Goal: Task Accomplishment & Management: Manage account settings

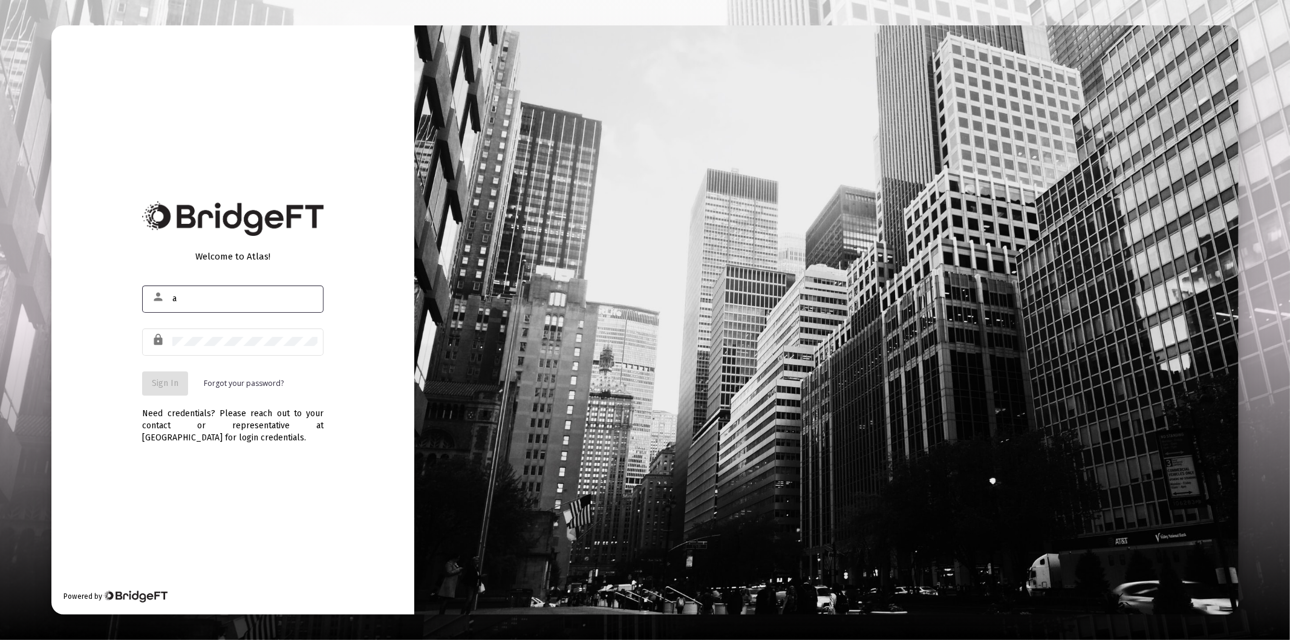
type input "[PERSON_NAME][EMAIL_ADDRESS][DOMAIN_NAME]"
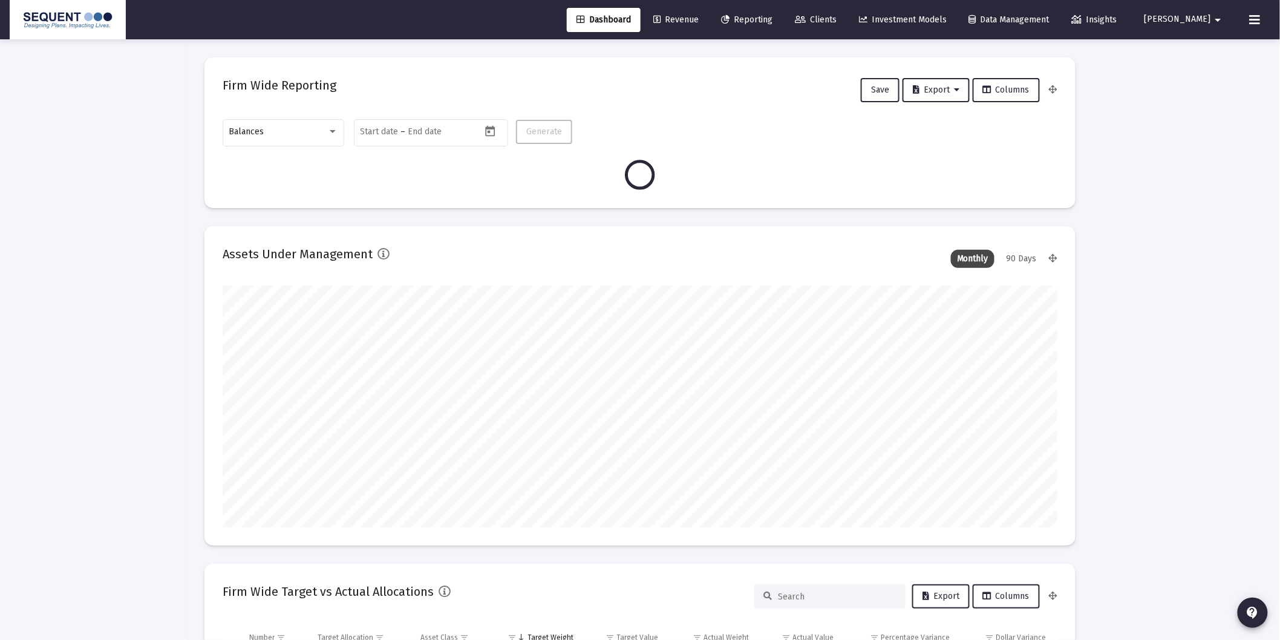
scroll to position [242, 449]
click at [333, 133] on div at bounding box center [333, 131] width 6 height 3
click at [138, 116] on div at bounding box center [640, 320] width 1280 height 640
type input "[DATE]"
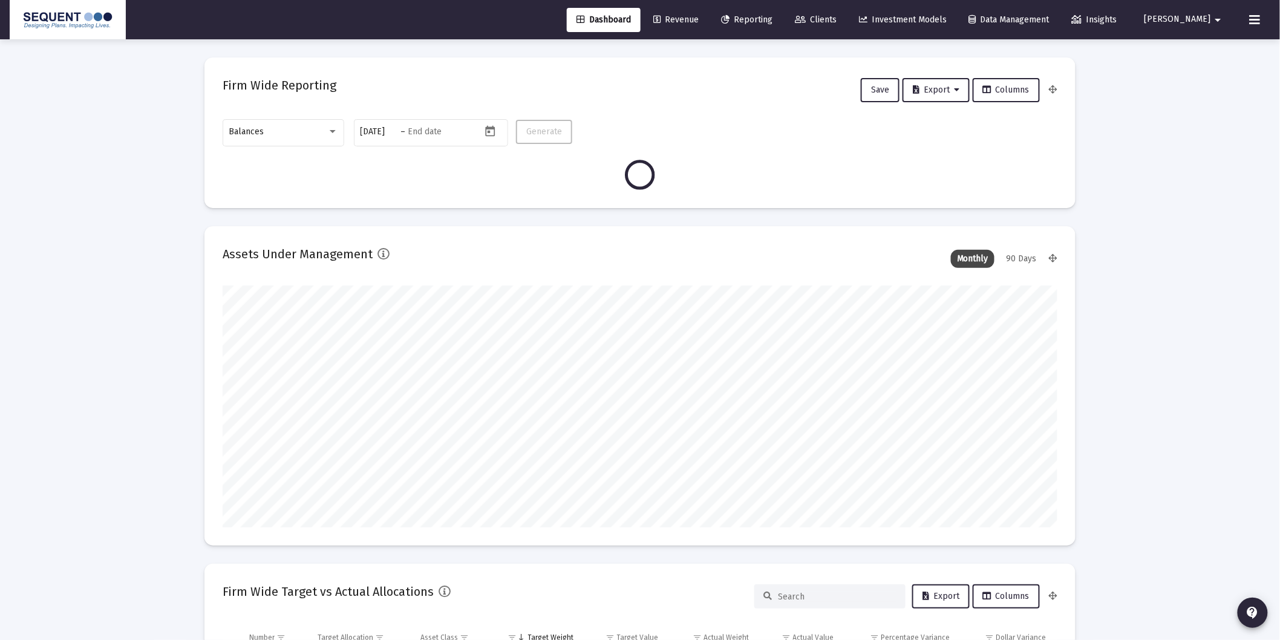
type input "[DATE]"
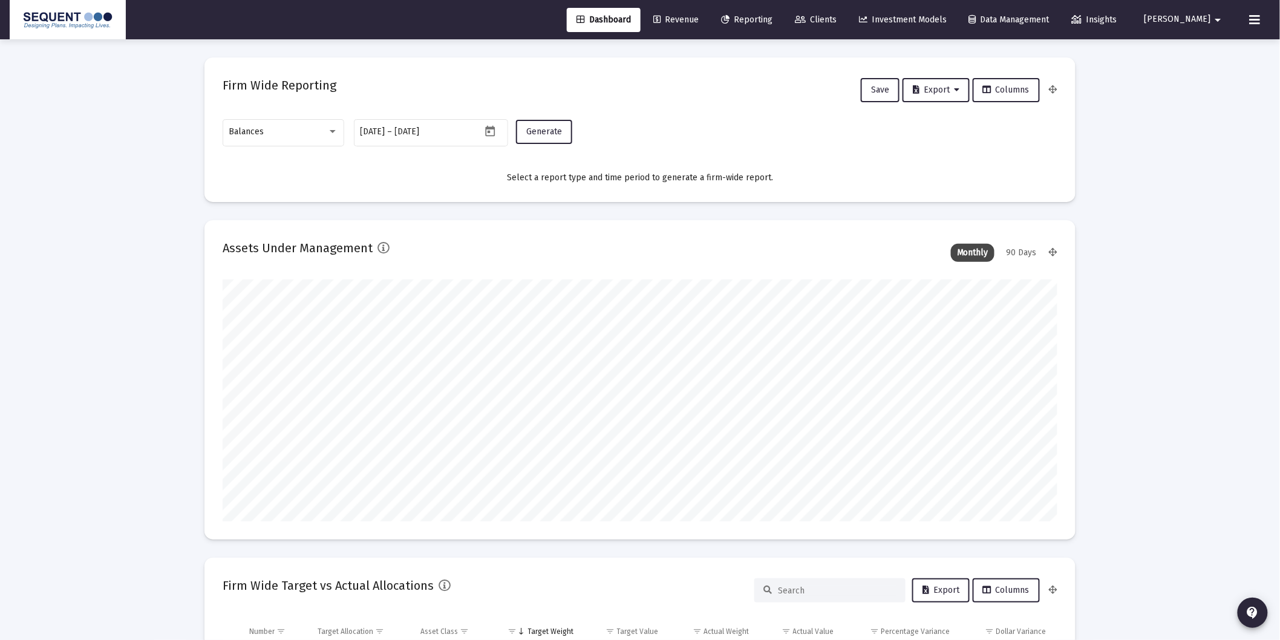
scroll to position [242, 390]
click at [318, 124] on div "Balances" at bounding box center [283, 132] width 109 height 30
click at [301, 46] on span "Transactions" at bounding box center [283, 55] width 109 height 25
click at [543, 130] on span "Generate" at bounding box center [544, 131] width 36 height 10
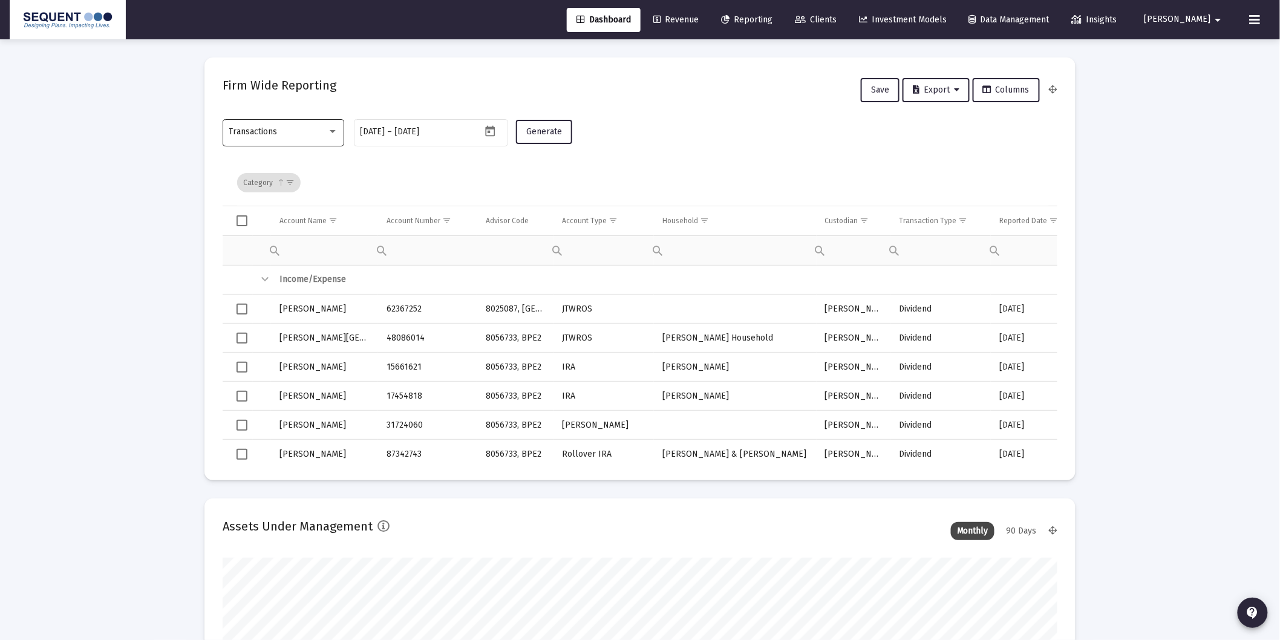
click at [325, 138] on div "Transactions" at bounding box center [283, 132] width 109 height 30
click at [754, 136] on div at bounding box center [640, 320] width 1280 height 640
click at [958, 219] on span "Show filter options for column 'Transaction Type'" at bounding box center [962, 220] width 9 height 9
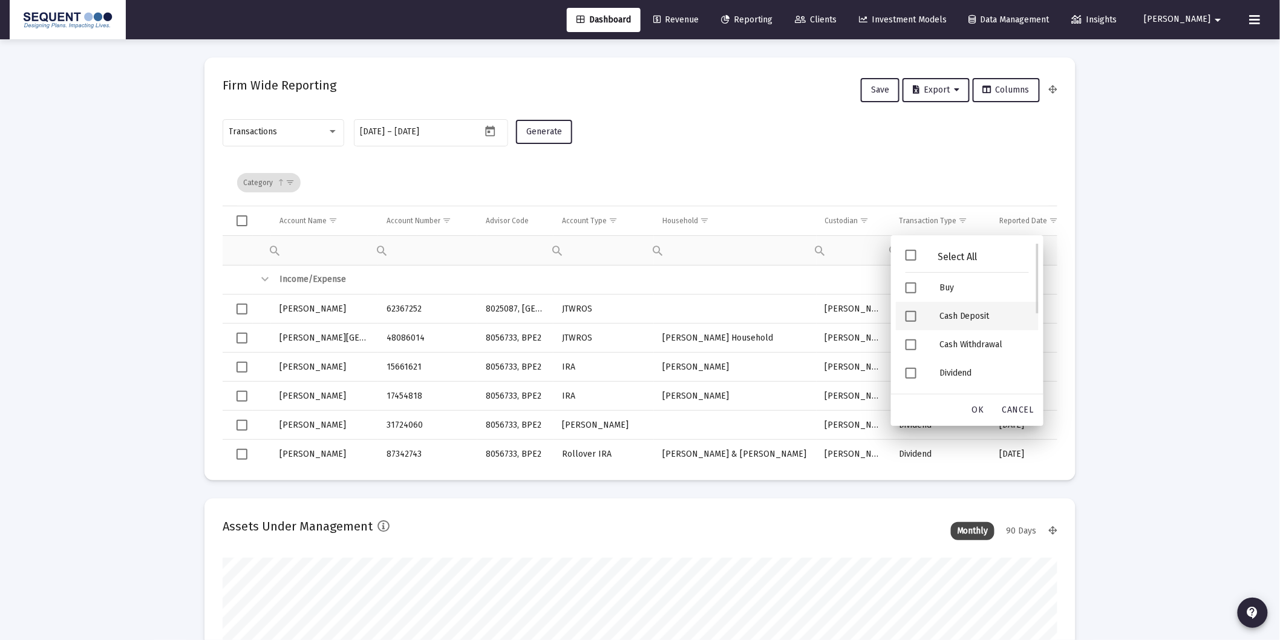
click at [943, 315] on div "Cash Deposit" at bounding box center [984, 316] width 109 height 28
click at [973, 345] on div "Security Deposit" at bounding box center [984, 347] width 109 height 28
click at [981, 413] on span "OK" at bounding box center [978, 410] width 12 height 10
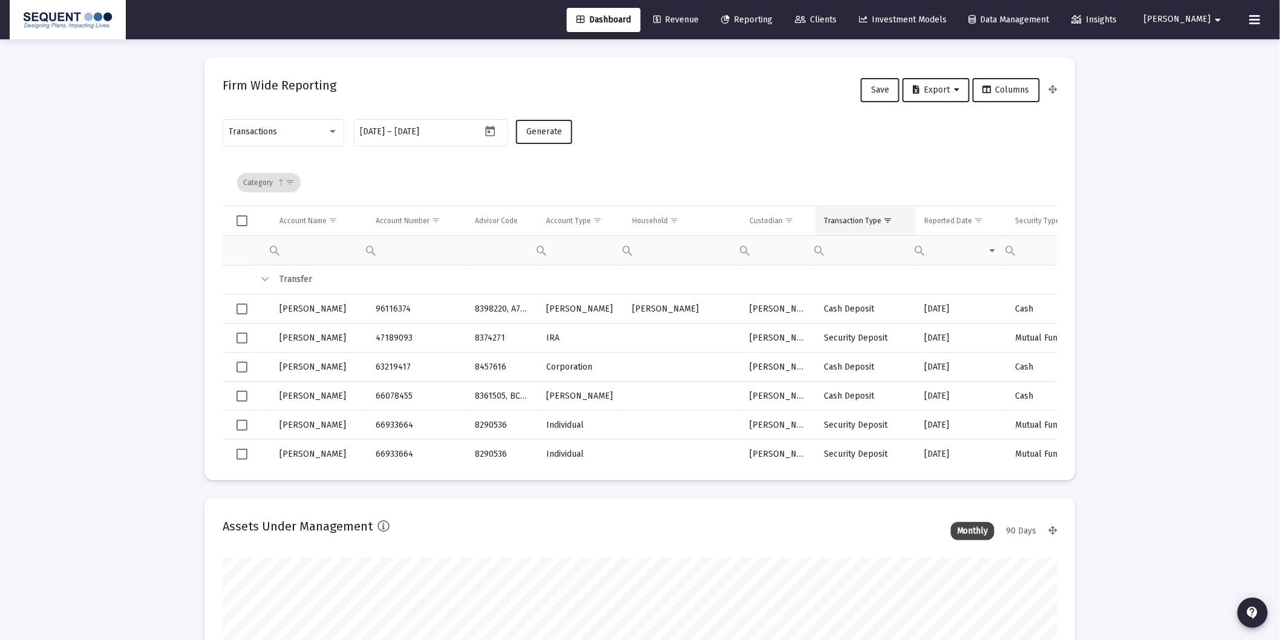
click at [859, 222] on div "Transaction Type" at bounding box center [852, 221] width 57 height 10
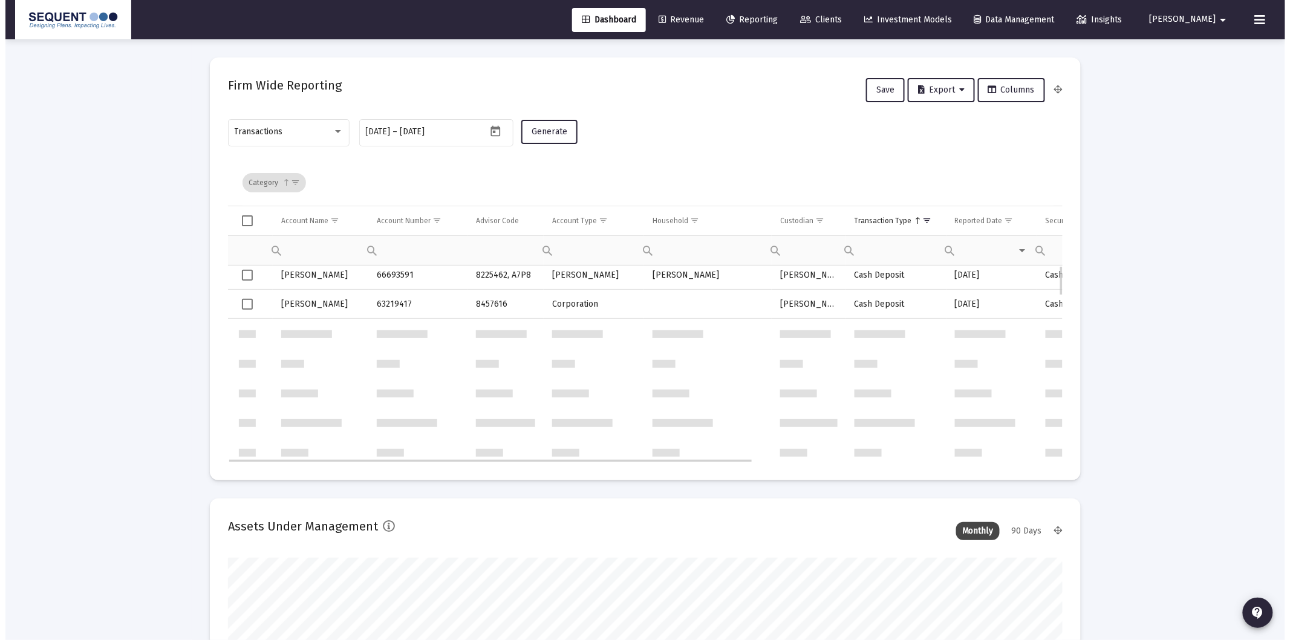
scroll to position [0, 0]
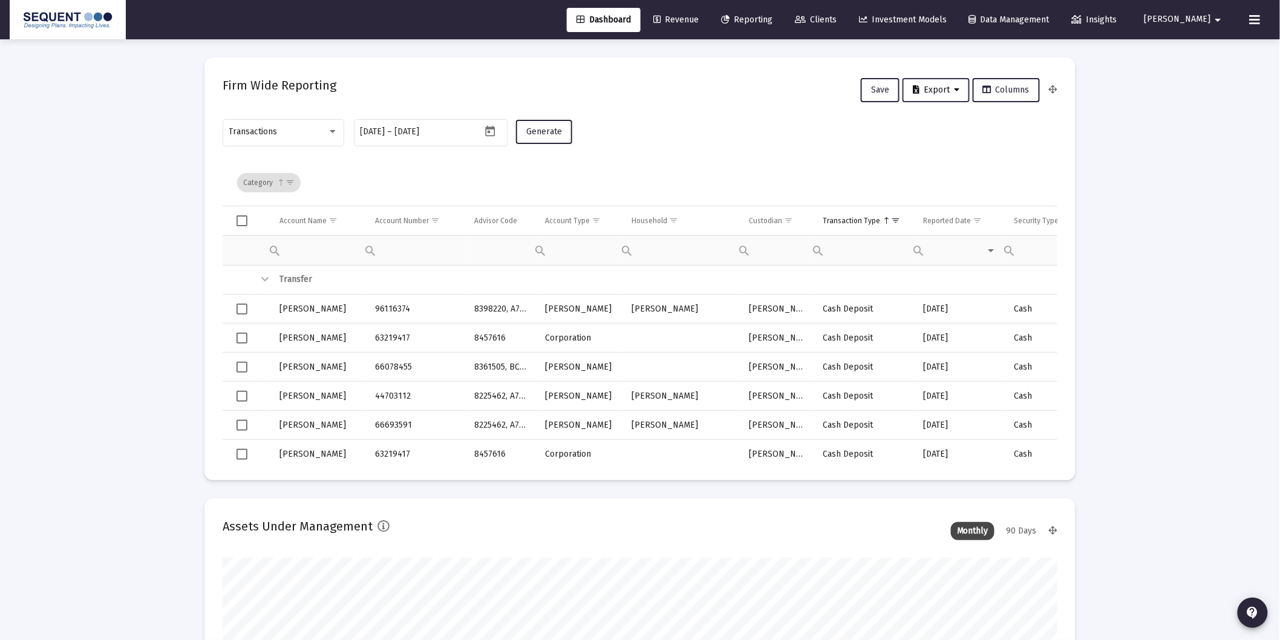
click at [940, 87] on span "Export" at bounding box center [936, 90] width 47 height 10
click at [964, 122] on button "Export All Rows" at bounding box center [942, 120] width 82 height 29
click at [837, 22] on span "Clients" at bounding box center [816, 20] width 42 height 10
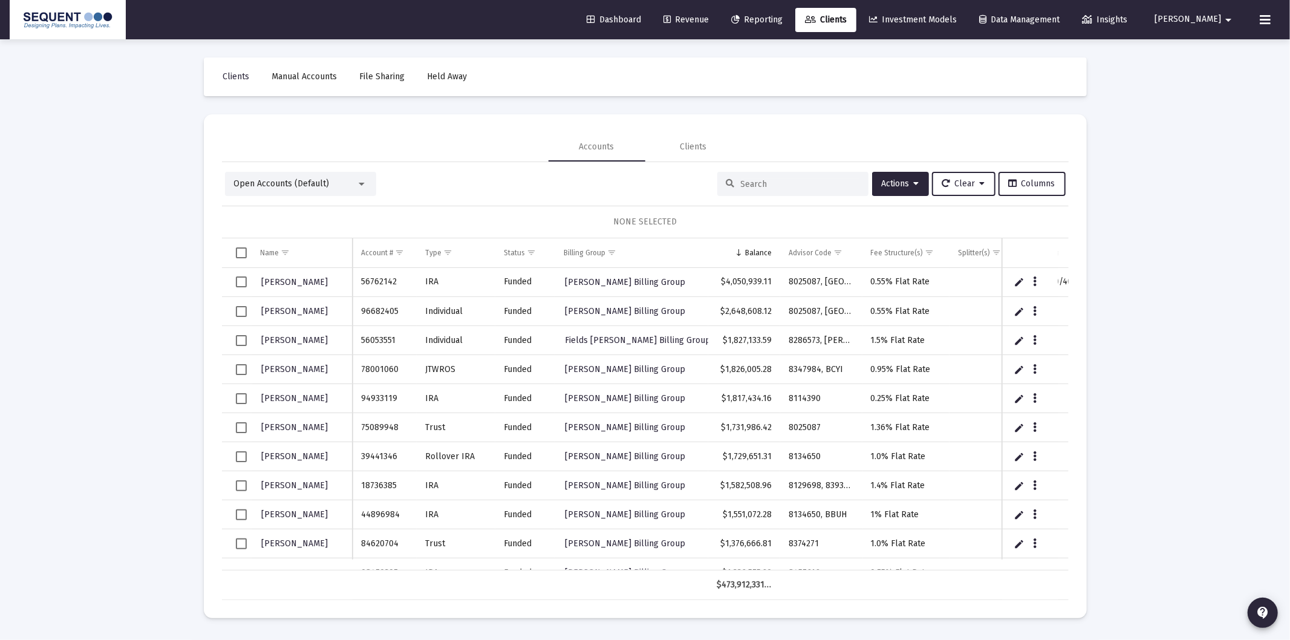
click at [754, 189] on div at bounding box center [792, 184] width 151 height 24
click at [755, 188] on input at bounding box center [800, 184] width 119 height 10
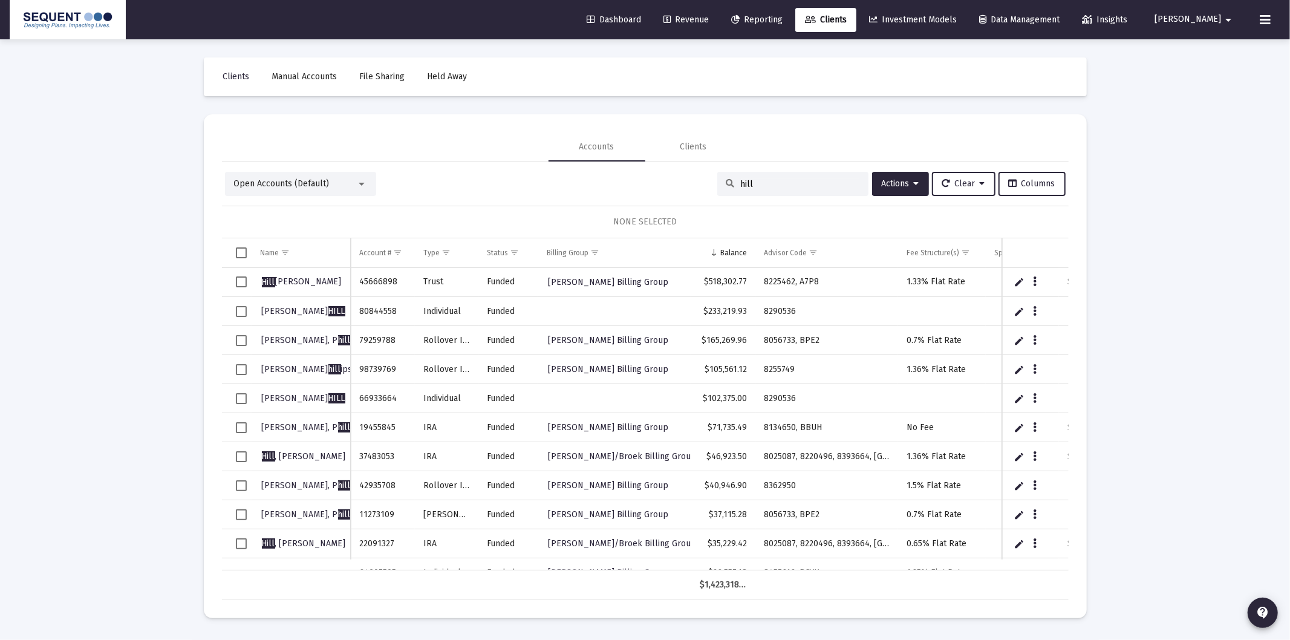
click at [775, 179] on input "hill" at bounding box center [800, 184] width 119 height 10
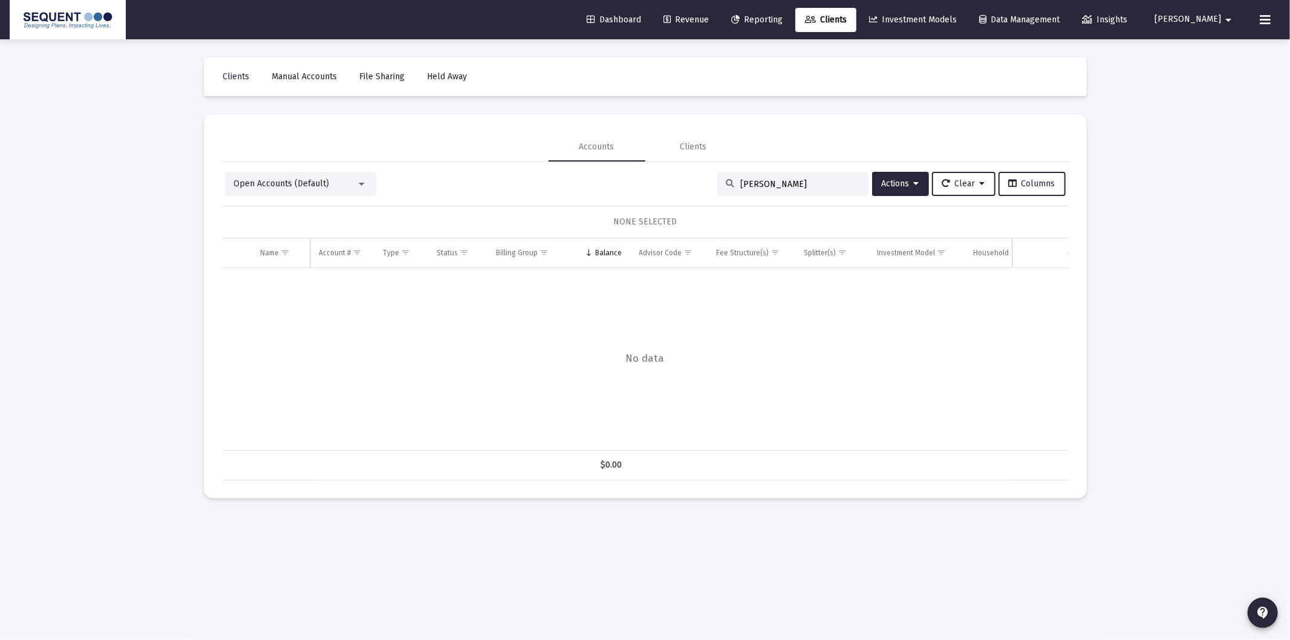
click at [773, 179] on input "[PERSON_NAME]" at bounding box center [800, 184] width 119 height 10
click at [773, 185] on input "[PERSON_NAME]" at bounding box center [800, 184] width 119 height 10
paste input "[PERSON_NAME]"
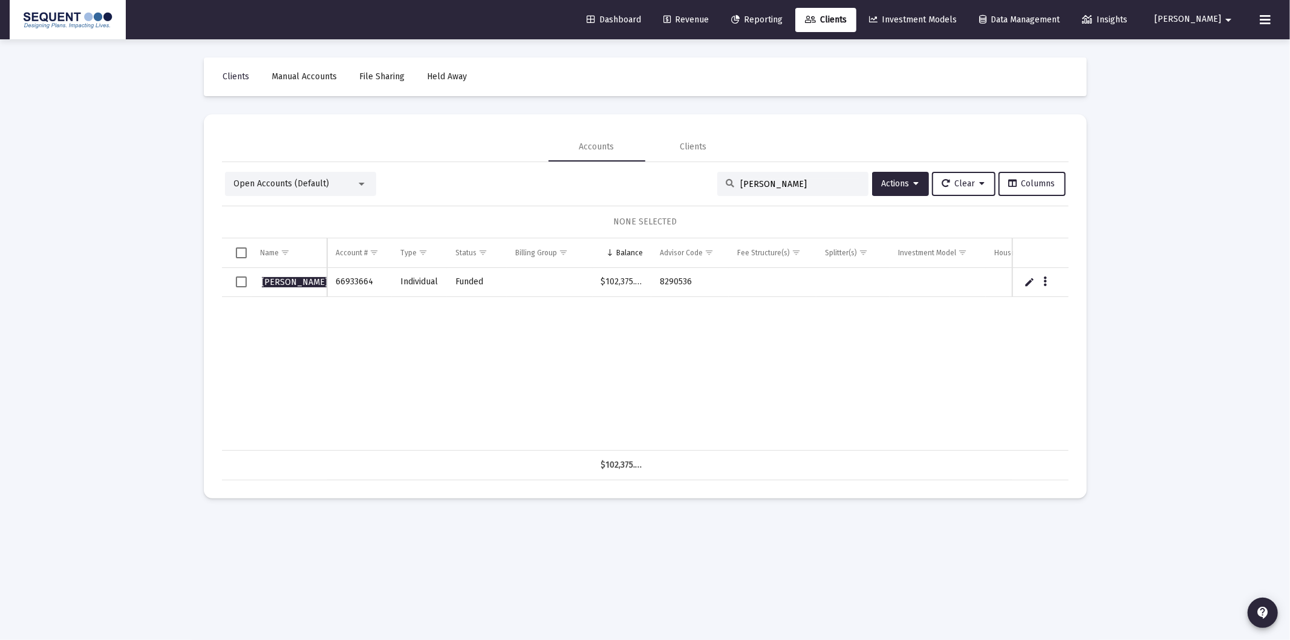
type input "[PERSON_NAME]"
click at [241, 281] on span "Select row" at bounding box center [241, 281] width 11 height 11
click at [909, 180] on span "Actions" at bounding box center [901, 183] width 38 height 10
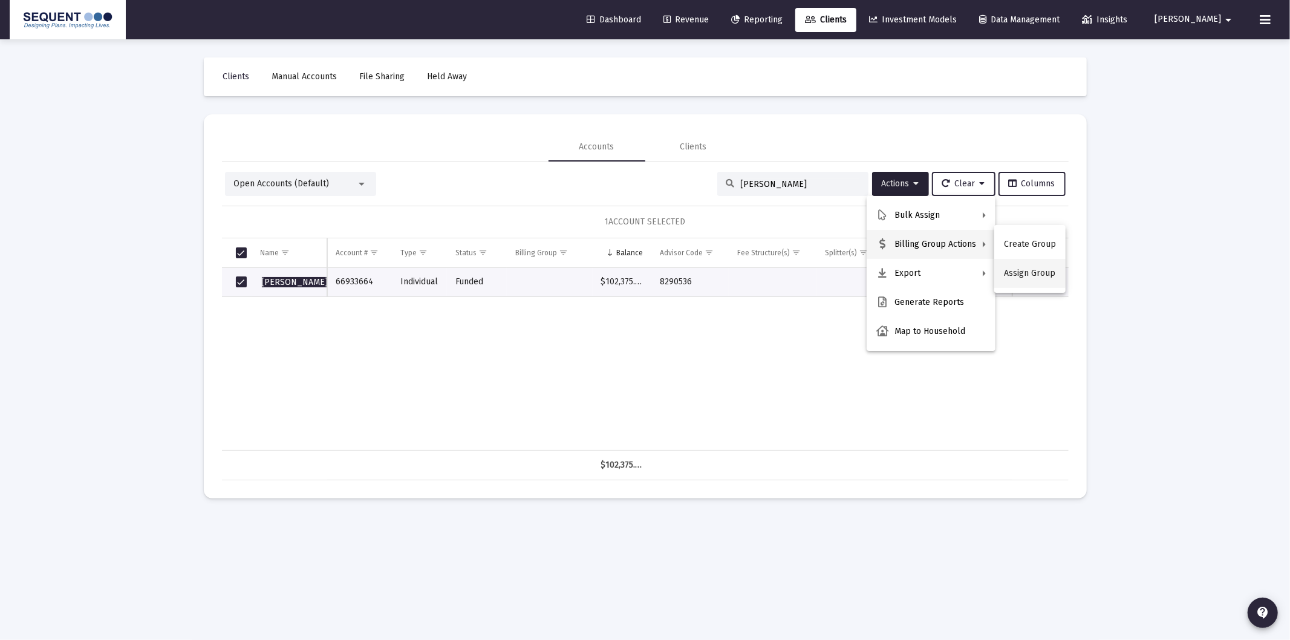
click at [1026, 275] on button "Assign Group" at bounding box center [1030, 273] width 71 height 29
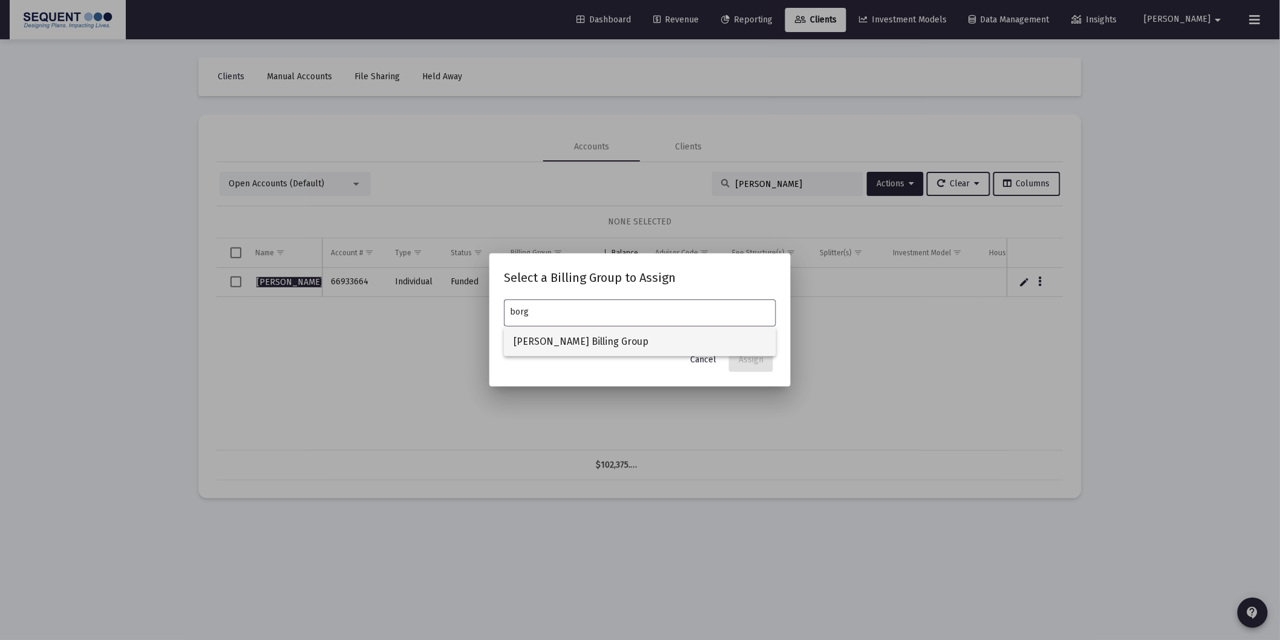
click at [724, 337] on span "[PERSON_NAME] Billing Group" at bounding box center [640, 341] width 253 height 29
type input "[PERSON_NAME] Billing Group"
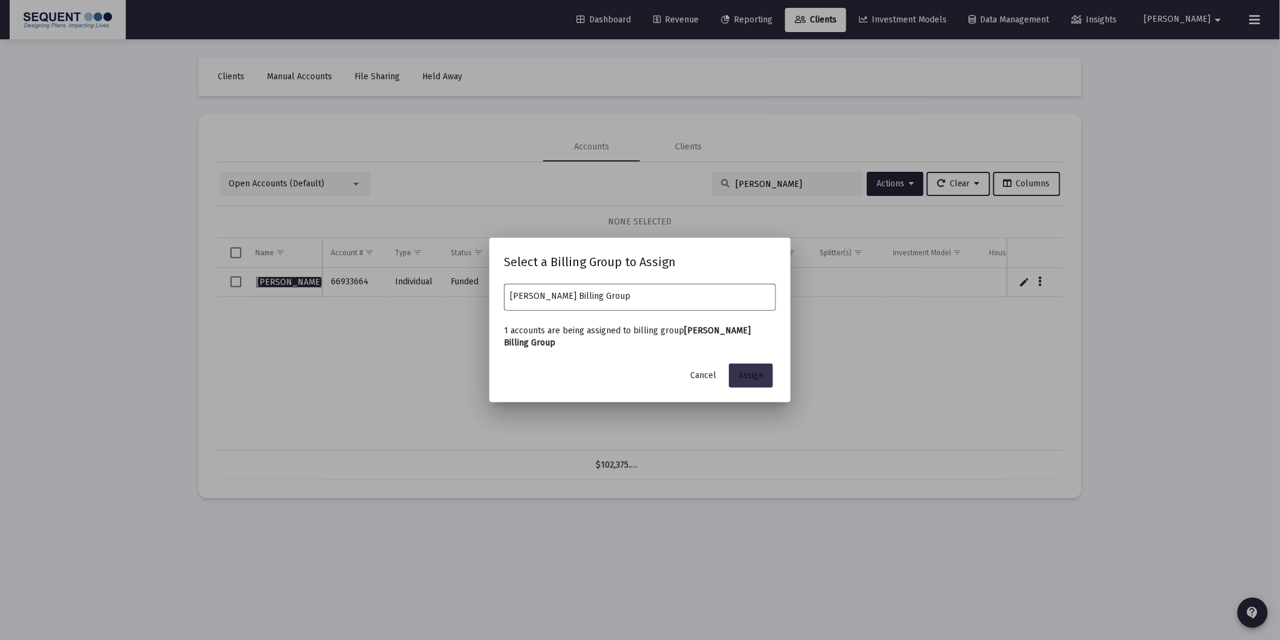
click at [751, 373] on span "Assign" at bounding box center [751, 375] width 25 height 10
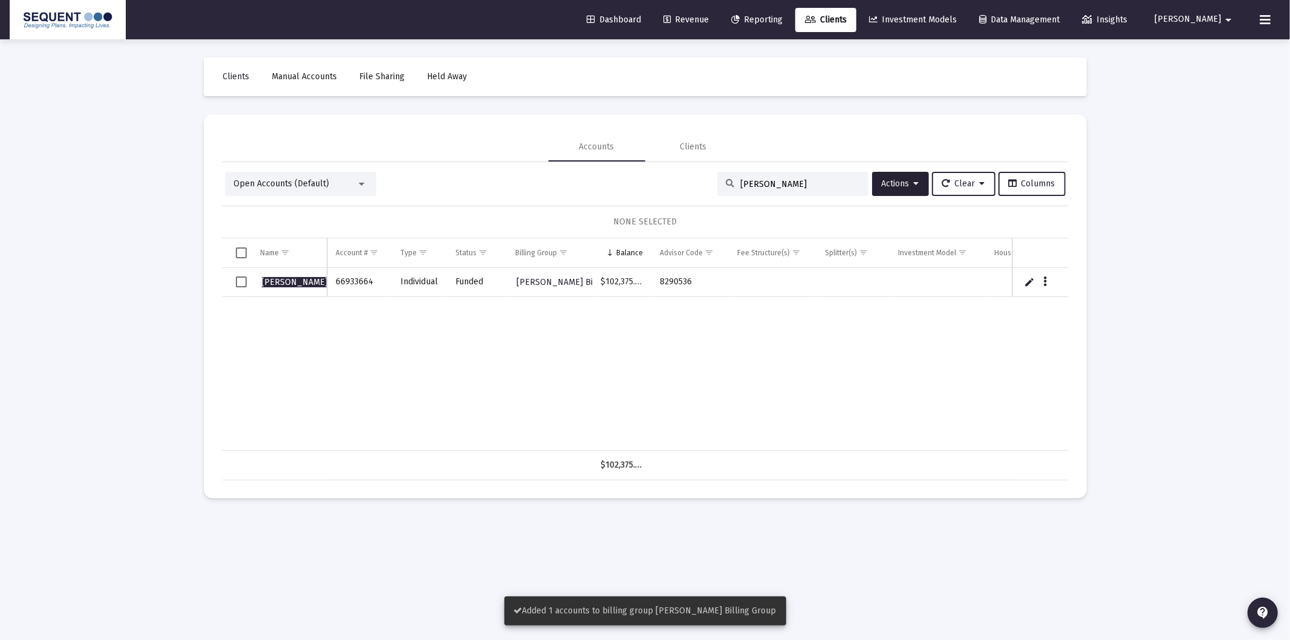
click at [244, 286] on span "Select row" at bounding box center [241, 281] width 11 height 11
click at [896, 194] on button "Actions" at bounding box center [900, 184] width 57 height 24
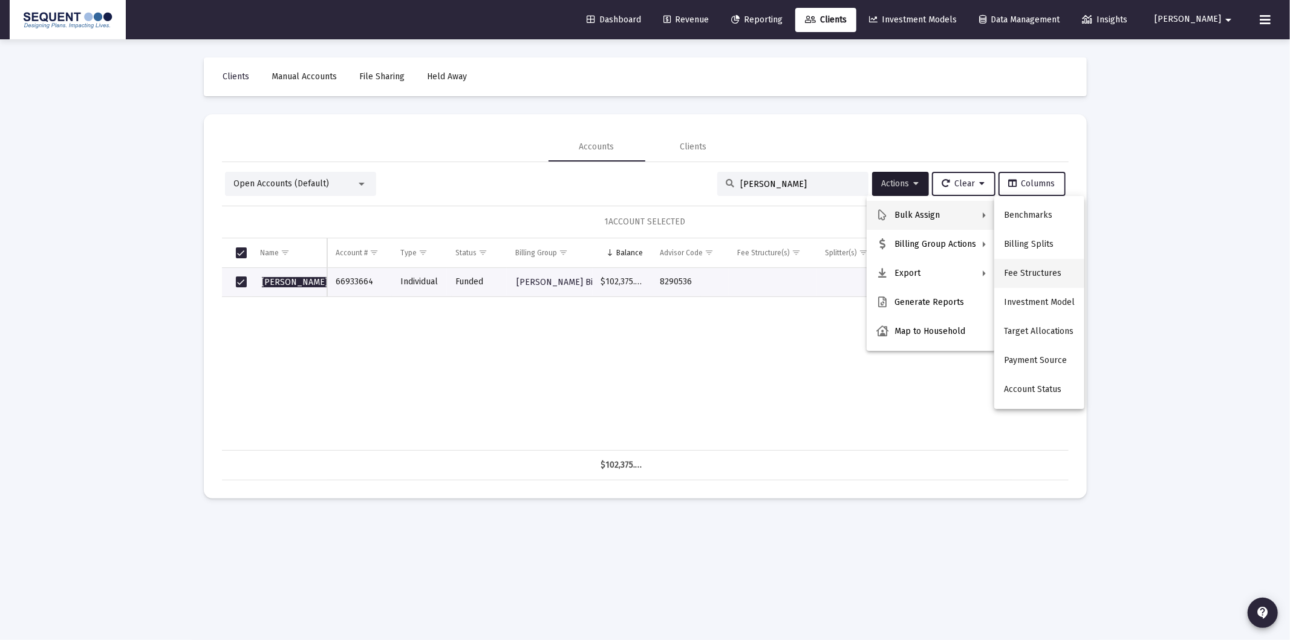
click at [1030, 269] on button "Fee Structures" at bounding box center [1040, 273] width 90 height 29
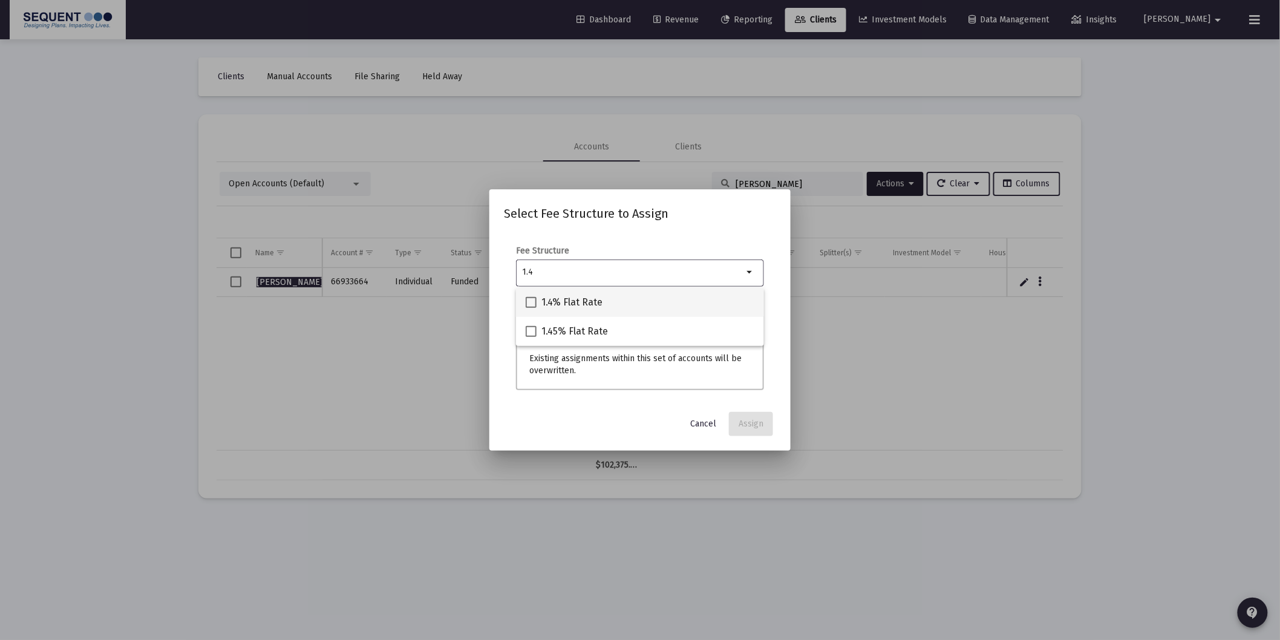
type input "1.4"
click at [586, 297] on span "1.4% Flat Rate" at bounding box center [571, 302] width 61 height 15
click at [531, 308] on input "1.4% Flat Rate" at bounding box center [531, 308] width 1 height 1
checkbox input "true"
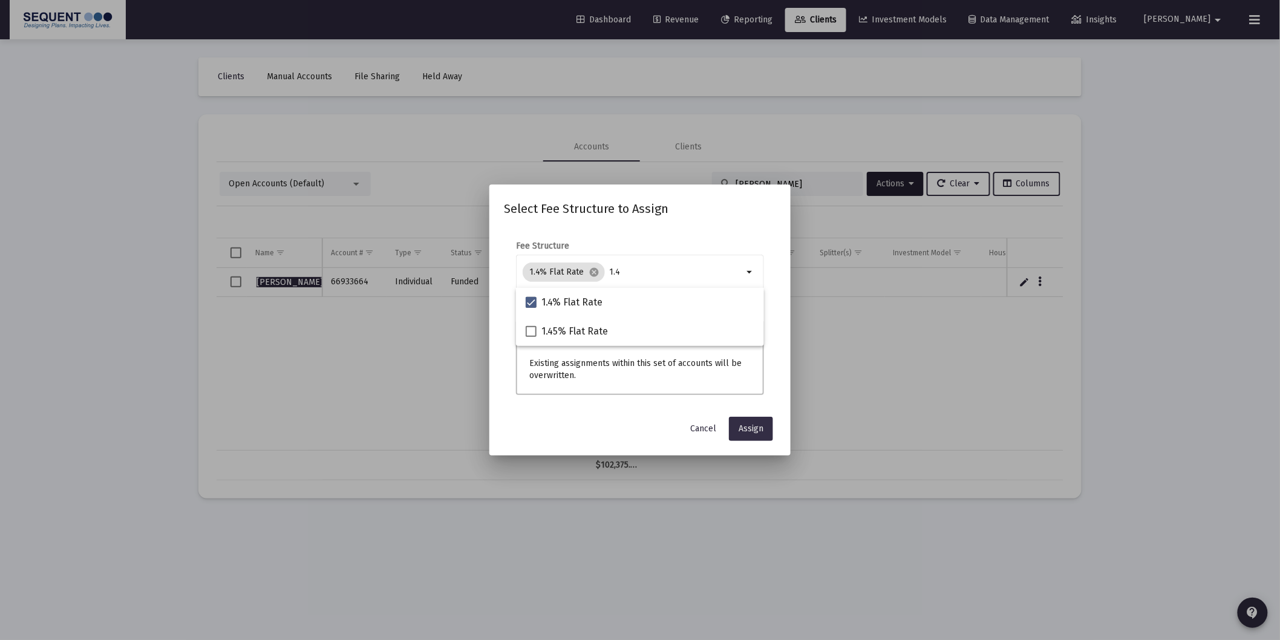
click at [742, 430] on span "Assign" at bounding box center [751, 428] width 25 height 10
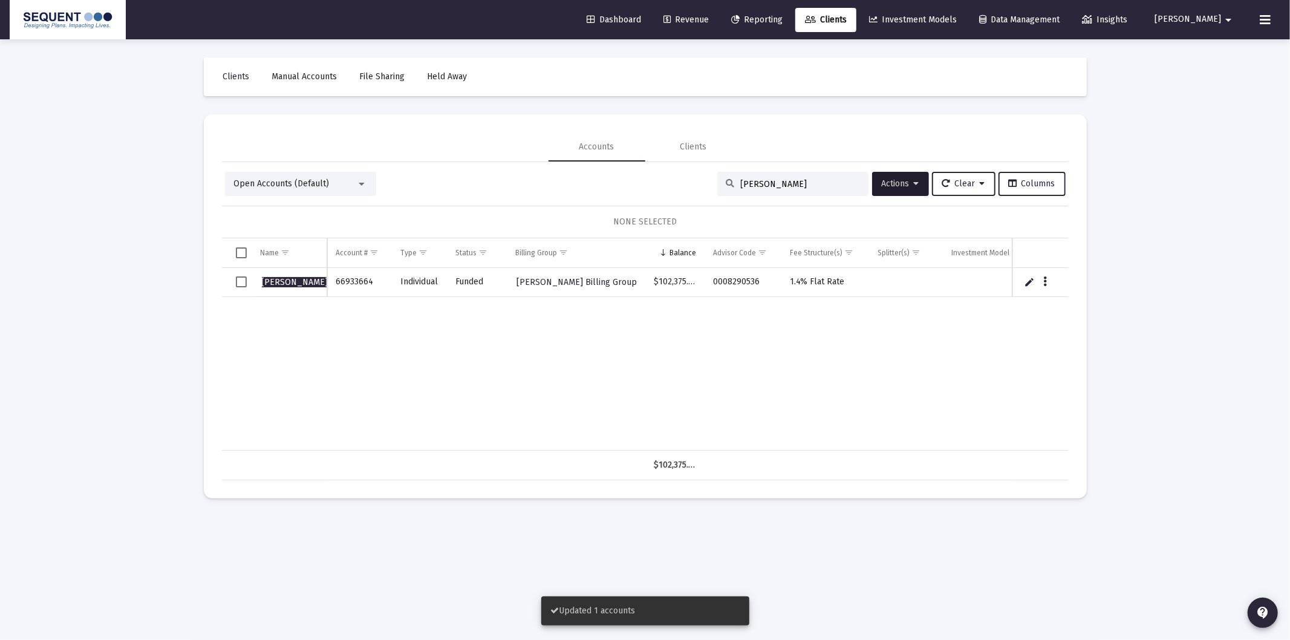
drag, startPoint x: 796, startPoint y: 185, endPoint x: 704, endPoint y: 183, distance: 92.6
click at [704, 183] on div "Open Accounts (Default) [PERSON_NAME] Actions Clear Columns" at bounding box center [645, 184] width 841 height 24
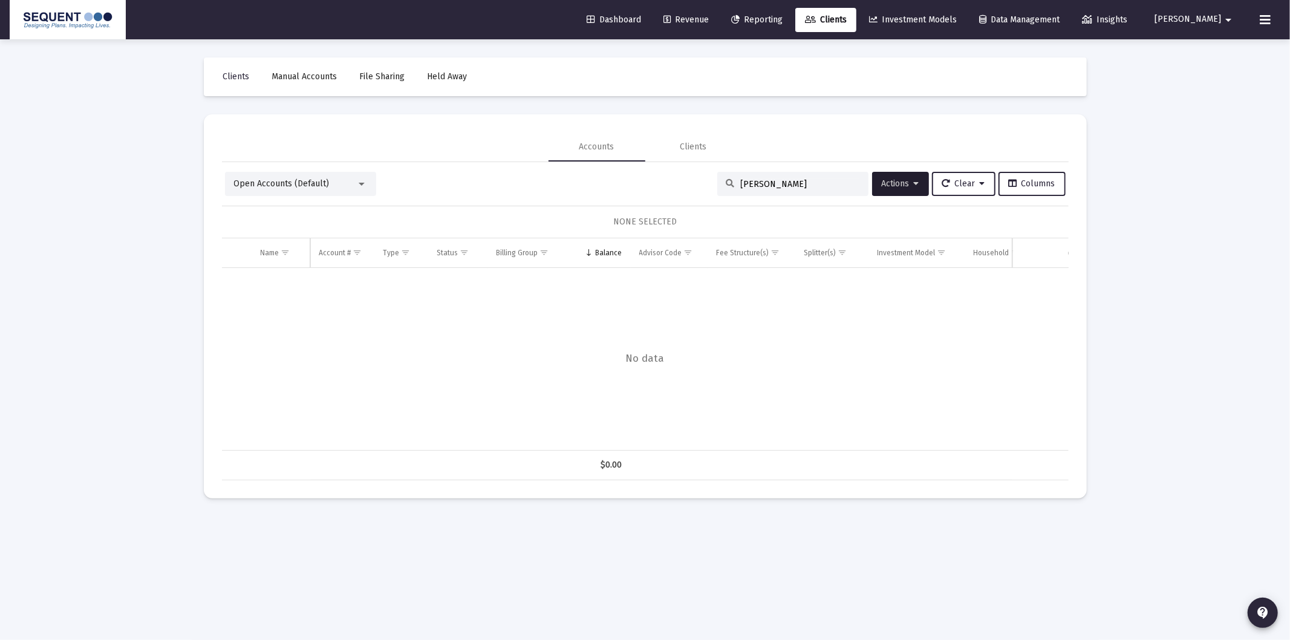
click at [779, 185] on input "[PERSON_NAME]" at bounding box center [800, 184] width 119 height 10
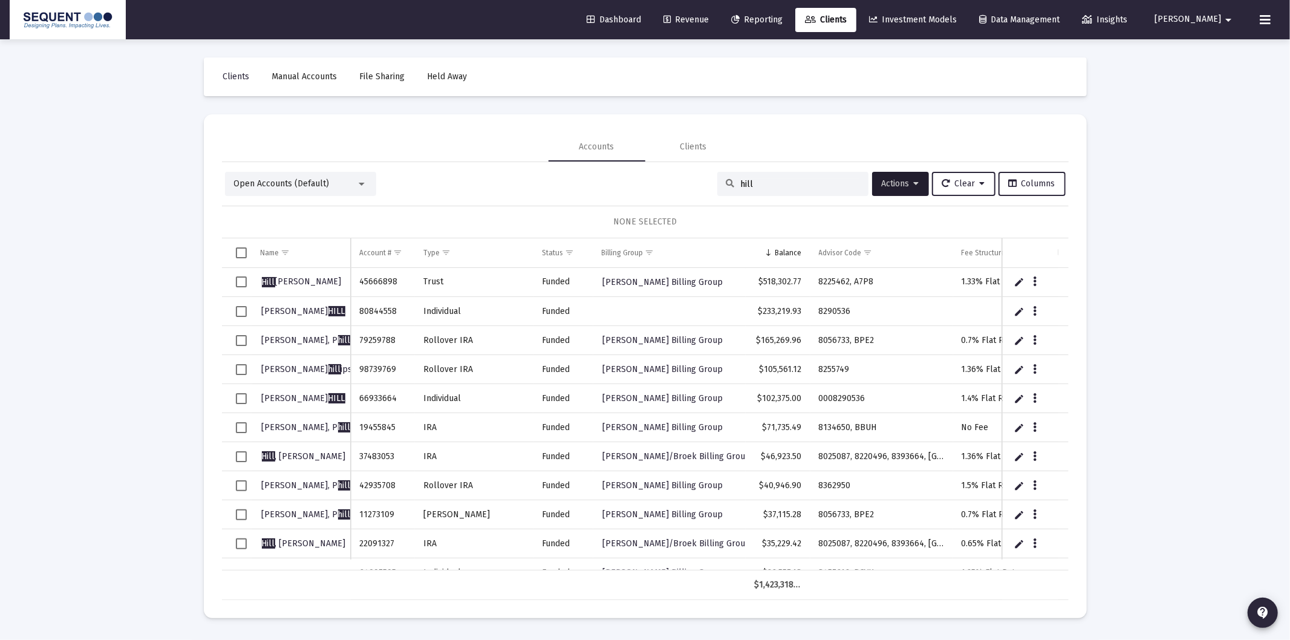
type input "hill"
click at [293, 309] on span "[PERSON_NAME]" at bounding box center [303, 311] width 83 height 10
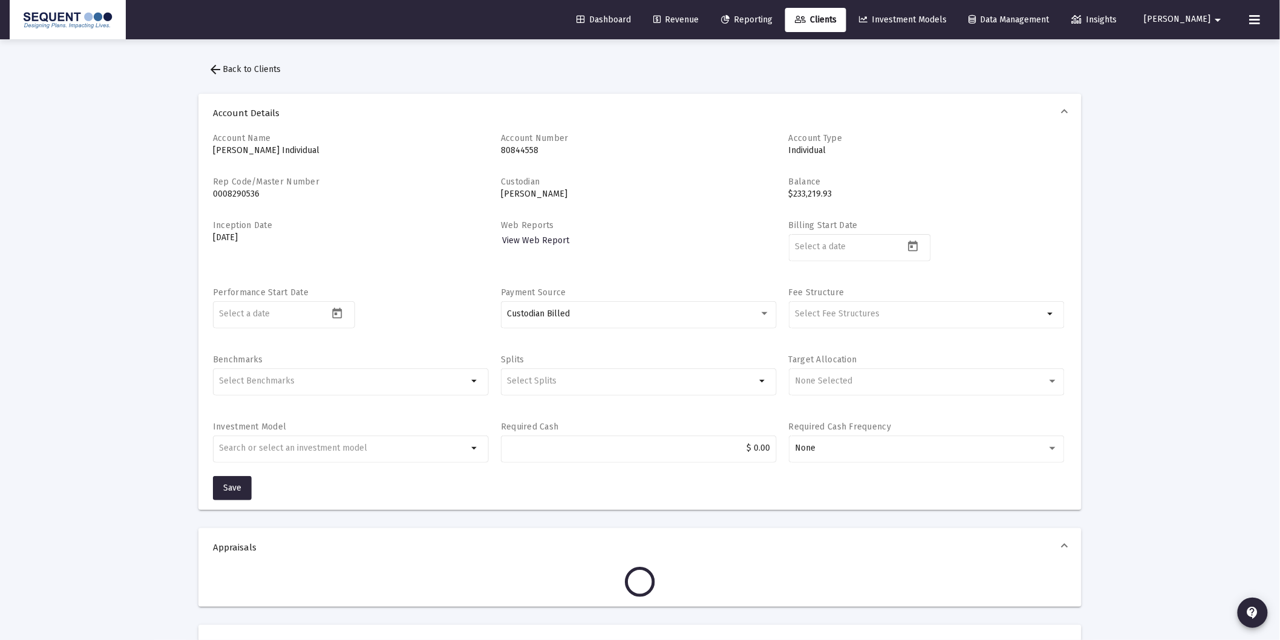
click at [237, 65] on span "arrow_back Back to Clients" at bounding box center [244, 69] width 73 height 10
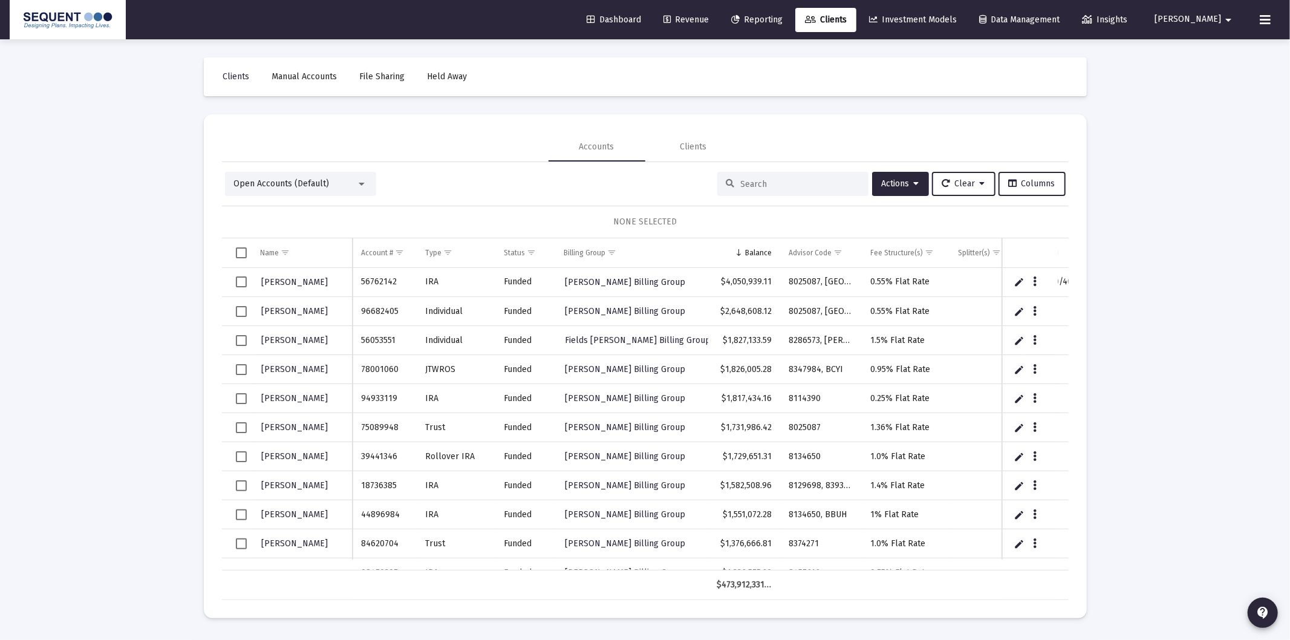
click at [765, 191] on div at bounding box center [792, 184] width 151 height 24
click at [766, 185] on input at bounding box center [800, 184] width 119 height 10
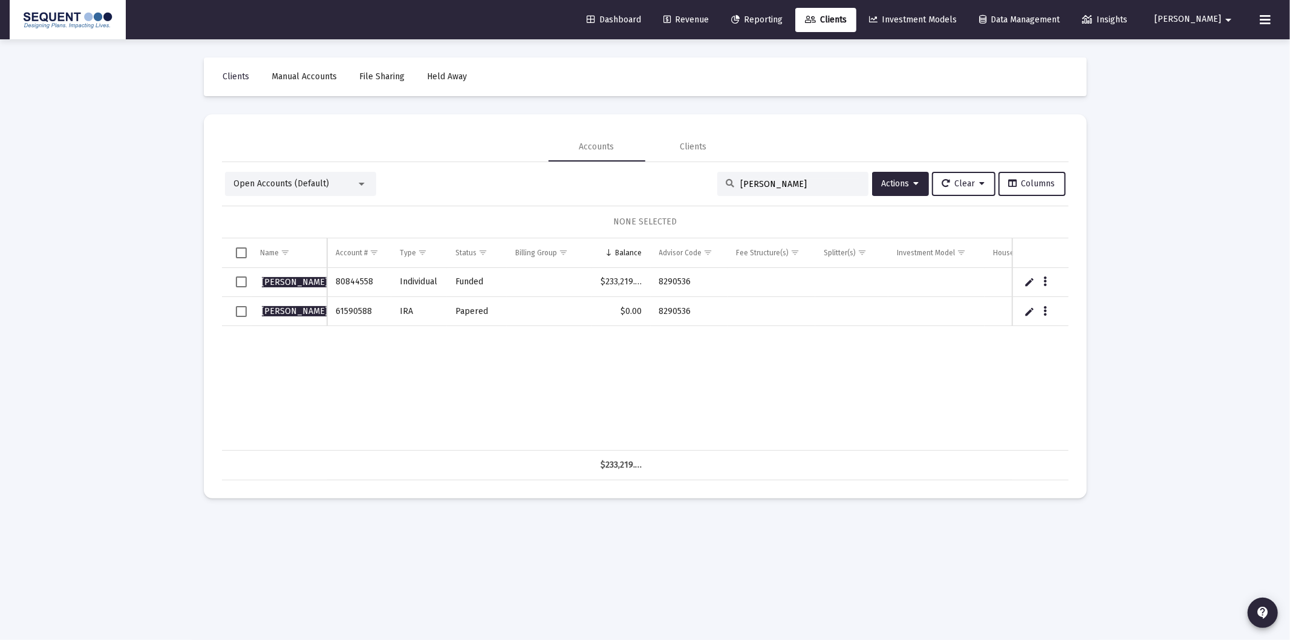
type input "[PERSON_NAME]"
click at [238, 283] on span "Select row" at bounding box center [241, 281] width 11 height 11
click at [872, 194] on button "Actions" at bounding box center [900, 184] width 57 height 24
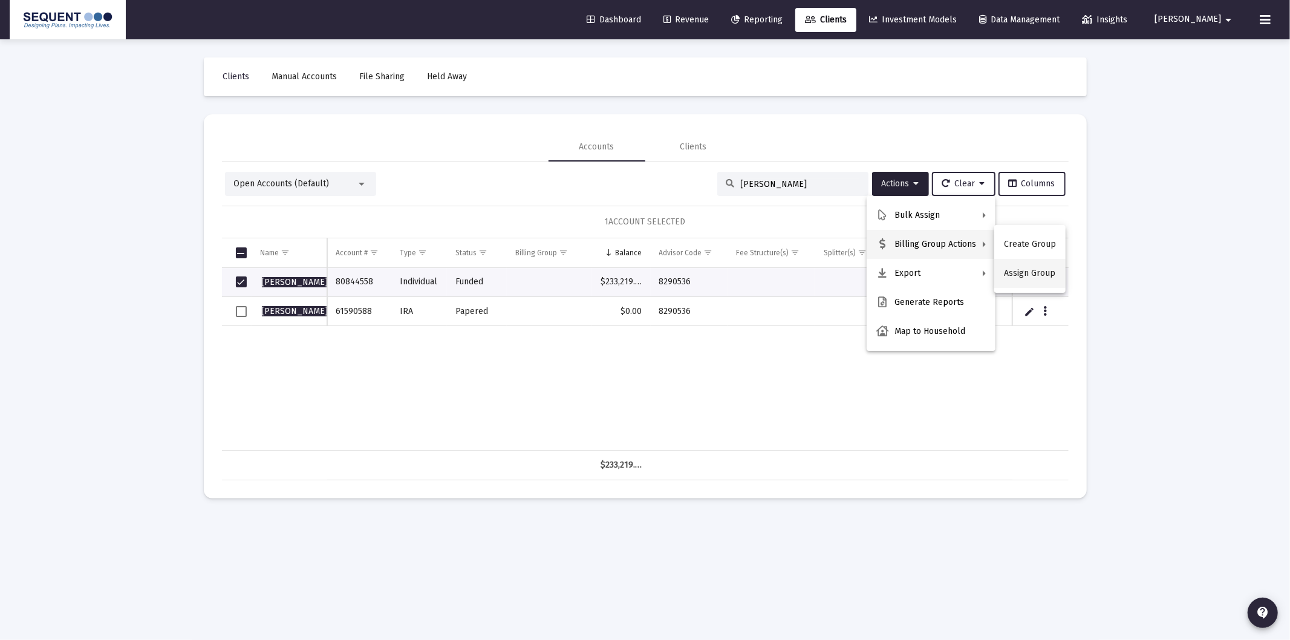
click at [1048, 269] on button "Assign Group" at bounding box center [1030, 273] width 71 height 29
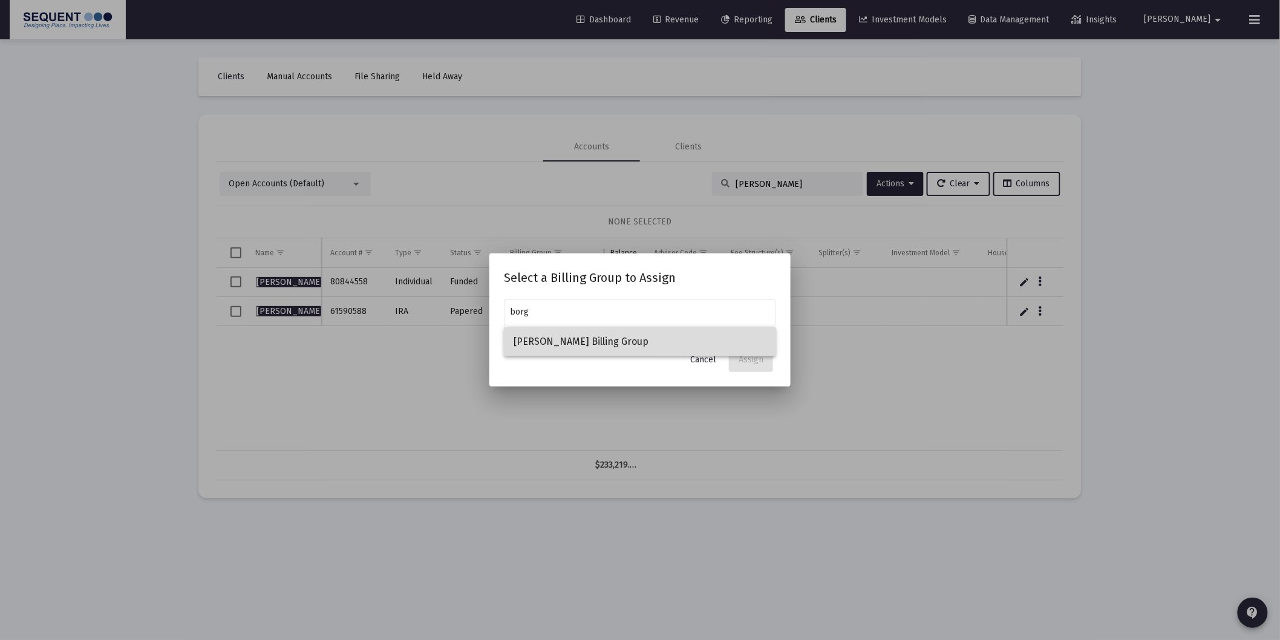
click at [725, 337] on span "[PERSON_NAME] Billing Group" at bounding box center [640, 341] width 253 height 29
type input "[PERSON_NAME] Billing Group"
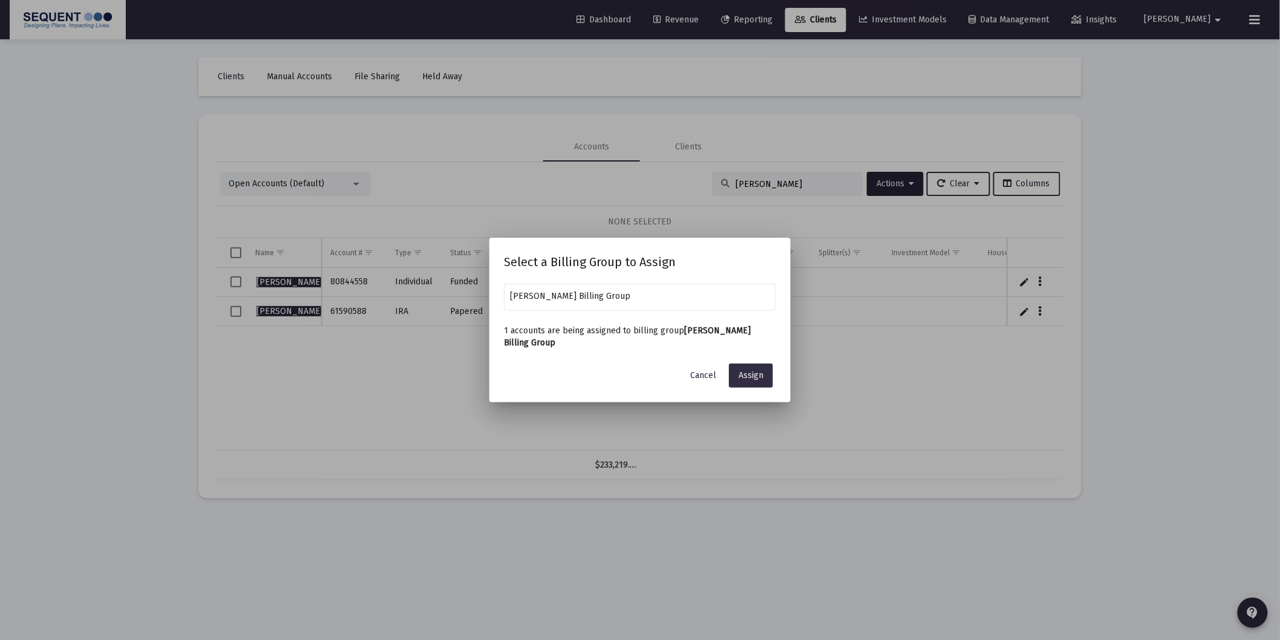
click at [754, 372] on span "Assign" at bounding box center [751, 375] width 25 height 10
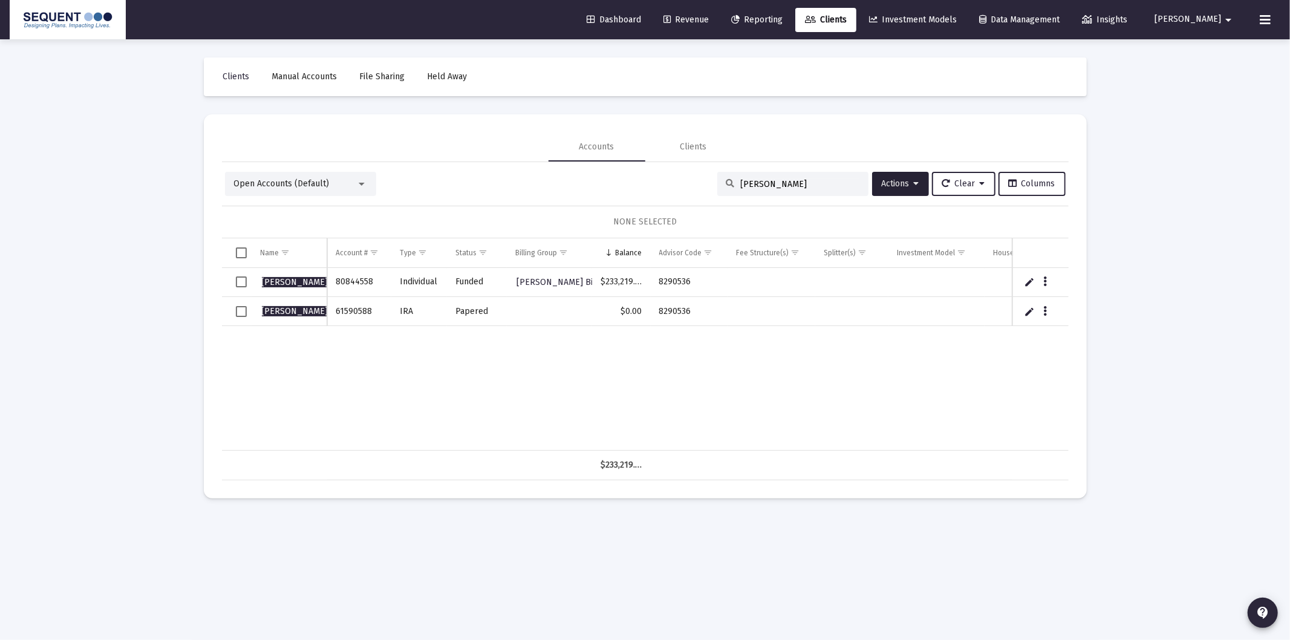
click at [244, 276] on span "Select row" at bounding box center [241, 281] width 11 height 11
click at [882, 180] on span "Actions" at bounding box center [901, 183] width 38 height 10
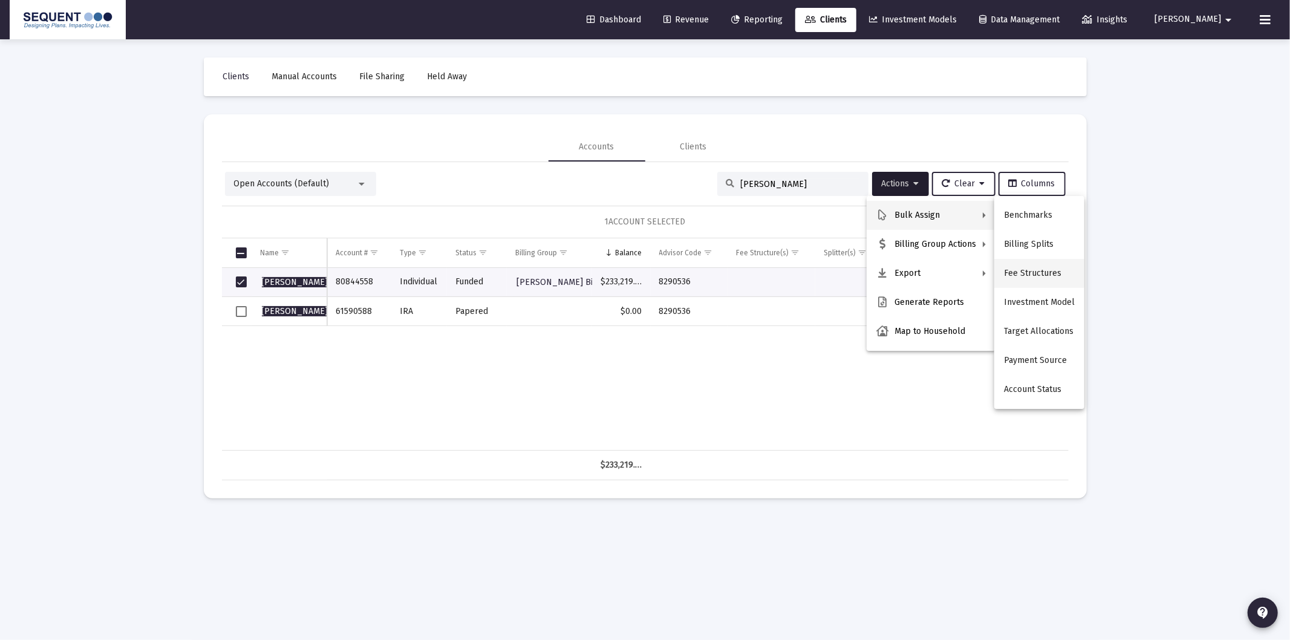
click at [1043, 269] on button "Fee Structures" at bounding box center [1040, 273] width 90 height 29
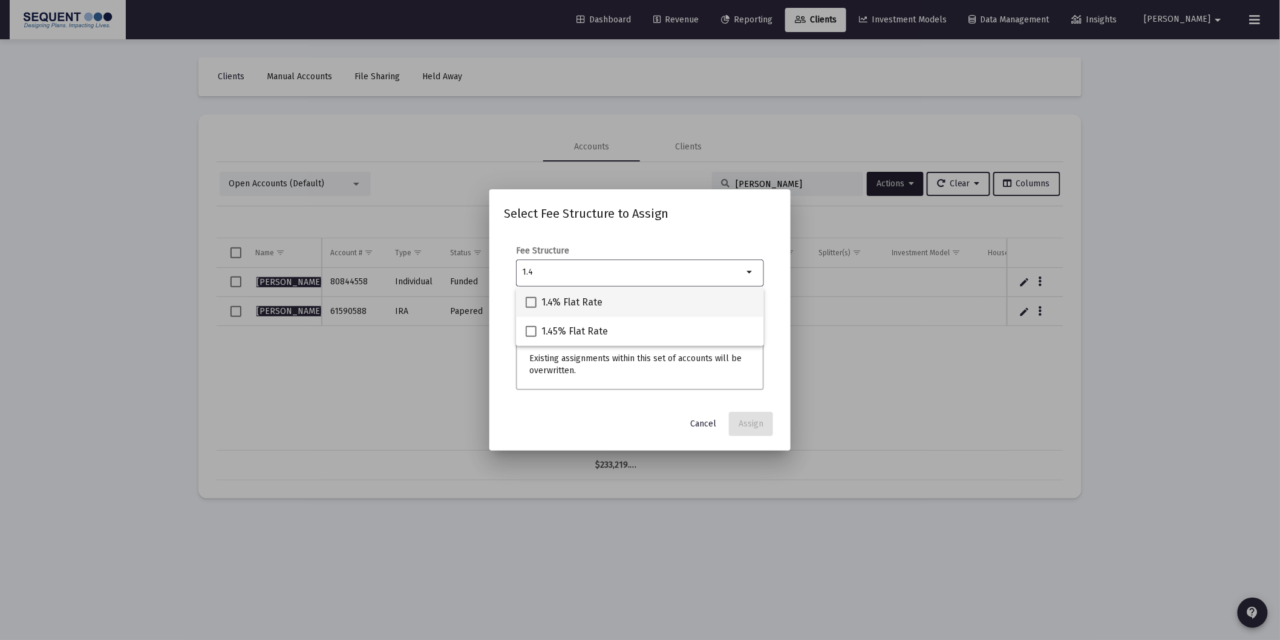
type input "1.4"
click at [567, 302] on span "1.4% Flat Rate" at bounding box center [571, 302] width 61 height 15
click at [531, 308] on input "1.4% Flat Rate" at bounding box center [531, 308] width 1 height 1
checkbox input "true"
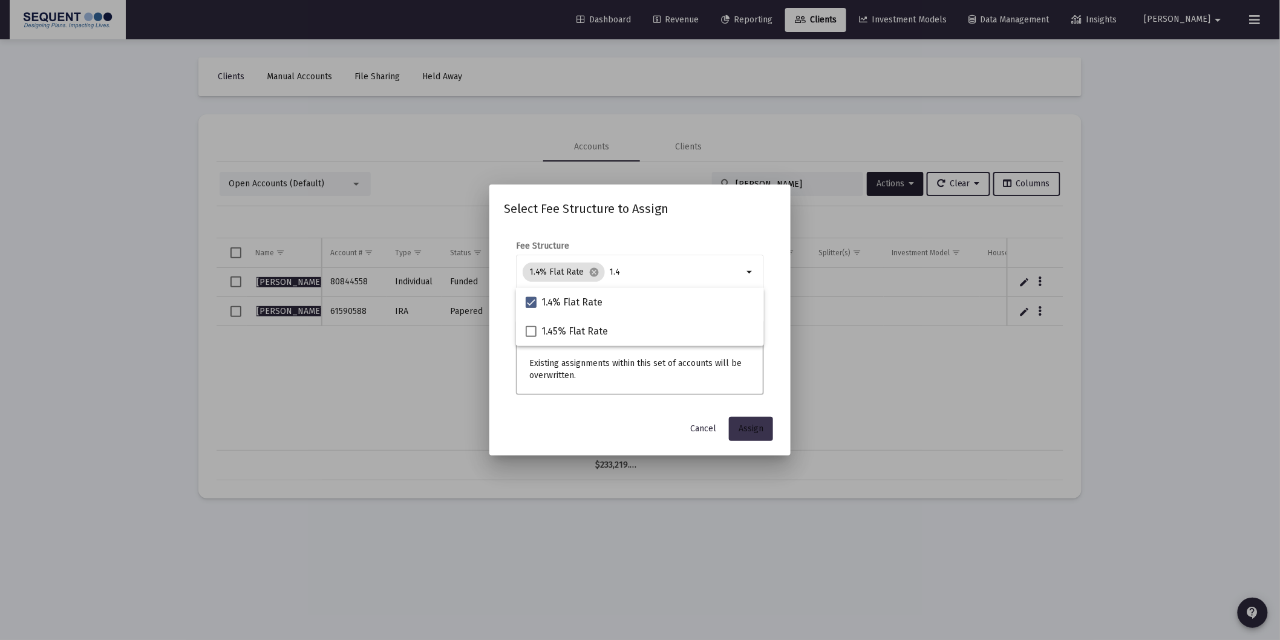
click at [763, 428] on span "Assign" at bounding box center [751, 428] width 25 height 10
